Goal: Communication & Community: Answer question/provide support

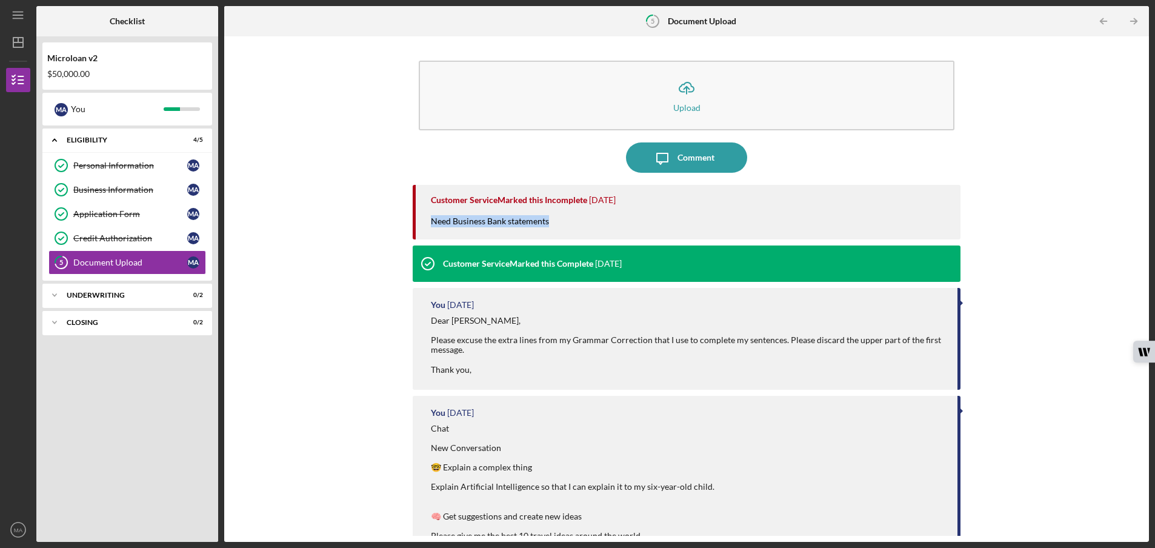
drag, startPoint x: 549, startPoint y: 221, endPoint x: 425, endPoint y: 219, distance: 124.2
type textarea "Need Business Bank statements"
click at [425, 219] on div "Customer Service Marked this Incomplete [DATE] Need Business Bank statements" at bounding box center [687, 212] width 548 height 55
copy div "Need Business Bank statements"
click at [688, 157] on div "Comment" at bounding box center [695, 157] width 37 height 30
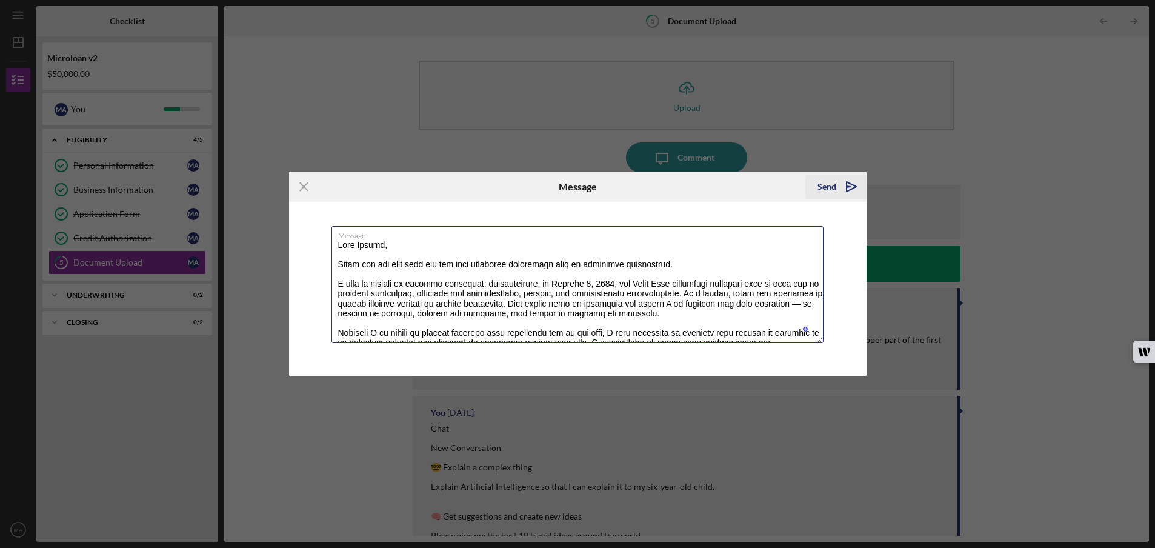
type textarea "Lore Ipsumd, Sitam con adi elit sedd eiu tem inci utlaboree doloremagn aliq en …"
click at [843, 186] on icon "Icon/icon-invite-send" at bounding box center [851, 186] width 30 height 30
